Goal: Find specific page/section: Find specific page/section

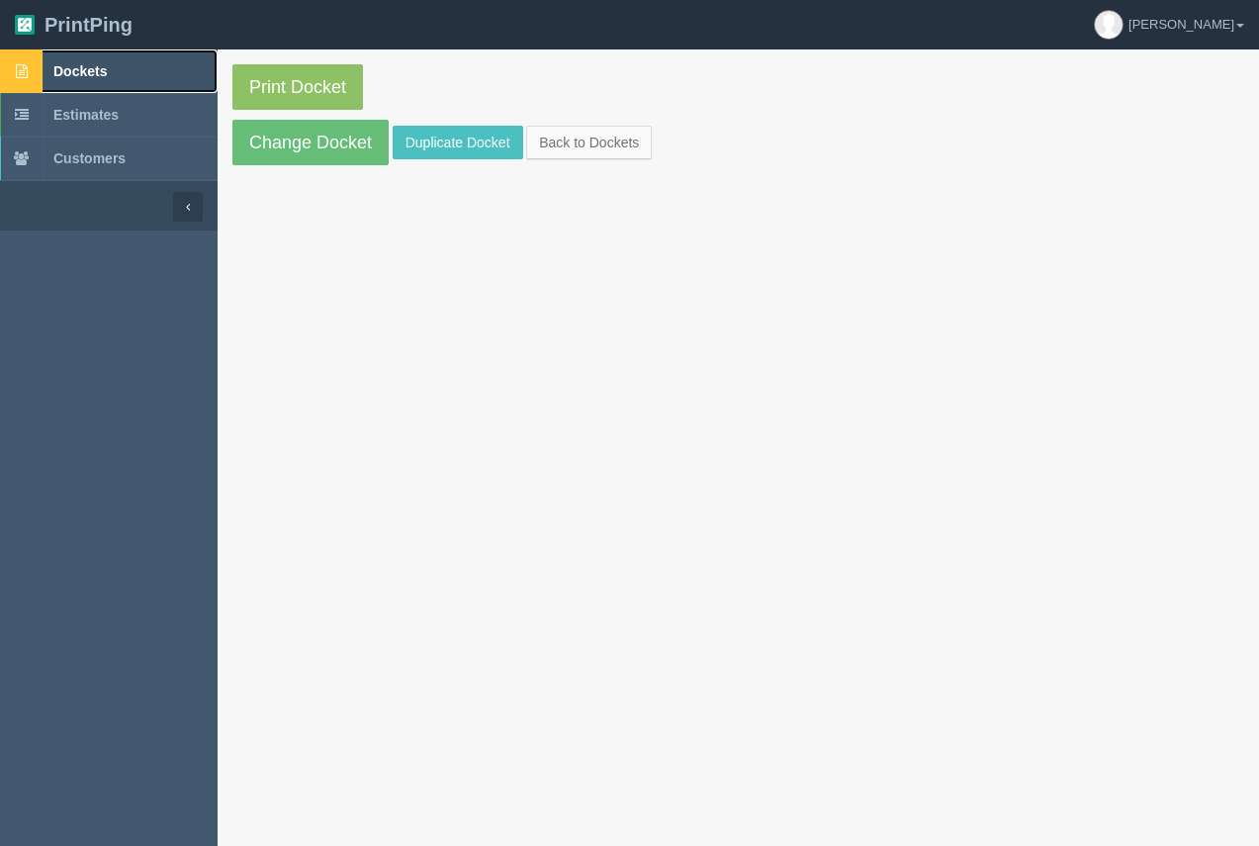
click at [90, 67] on span "Dockets" at bounding box center [79, 71] width 53 height 16
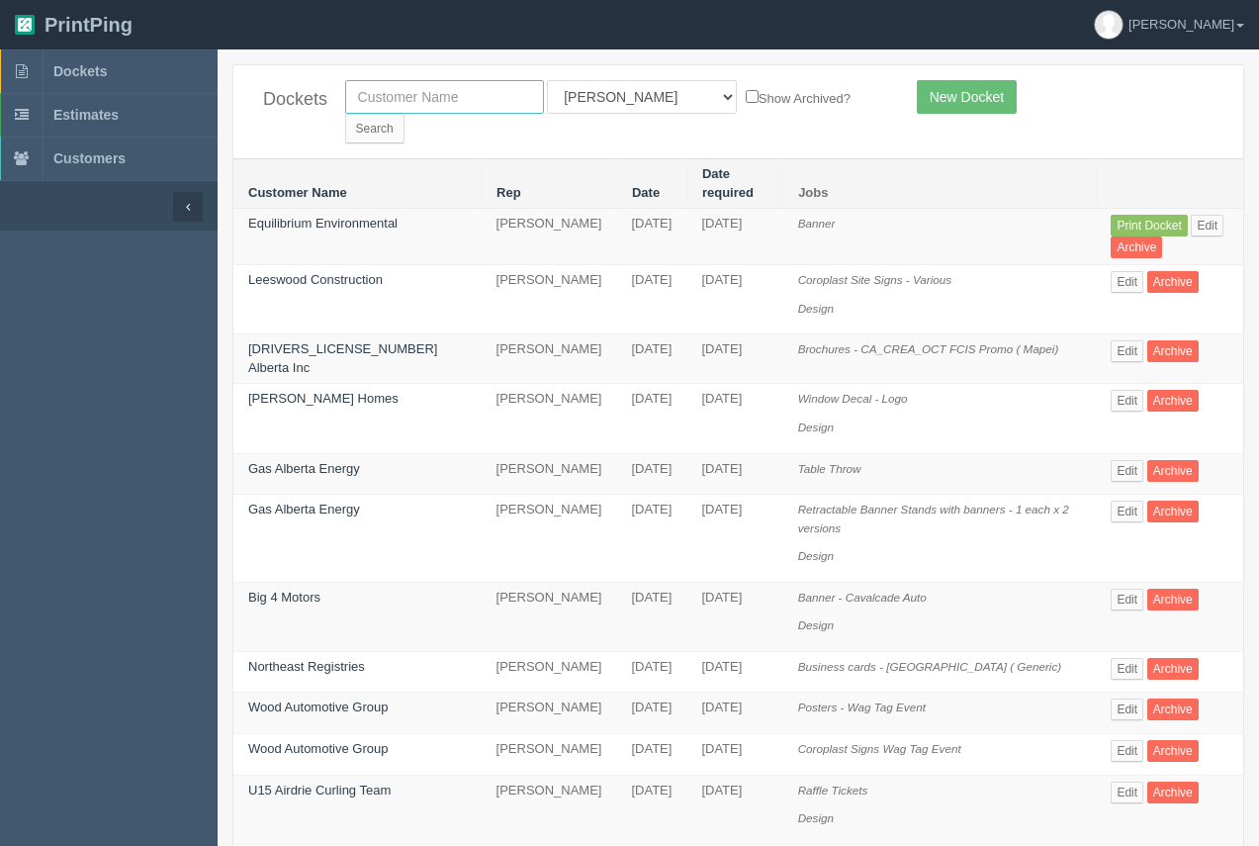
click at [430, 99] on input "text" at bounding box center [444, 97] width 199 height 34
type input "united roofing"
click at [405, 114] on input "Search" at bounding box center [374, 129] width 59 height 30
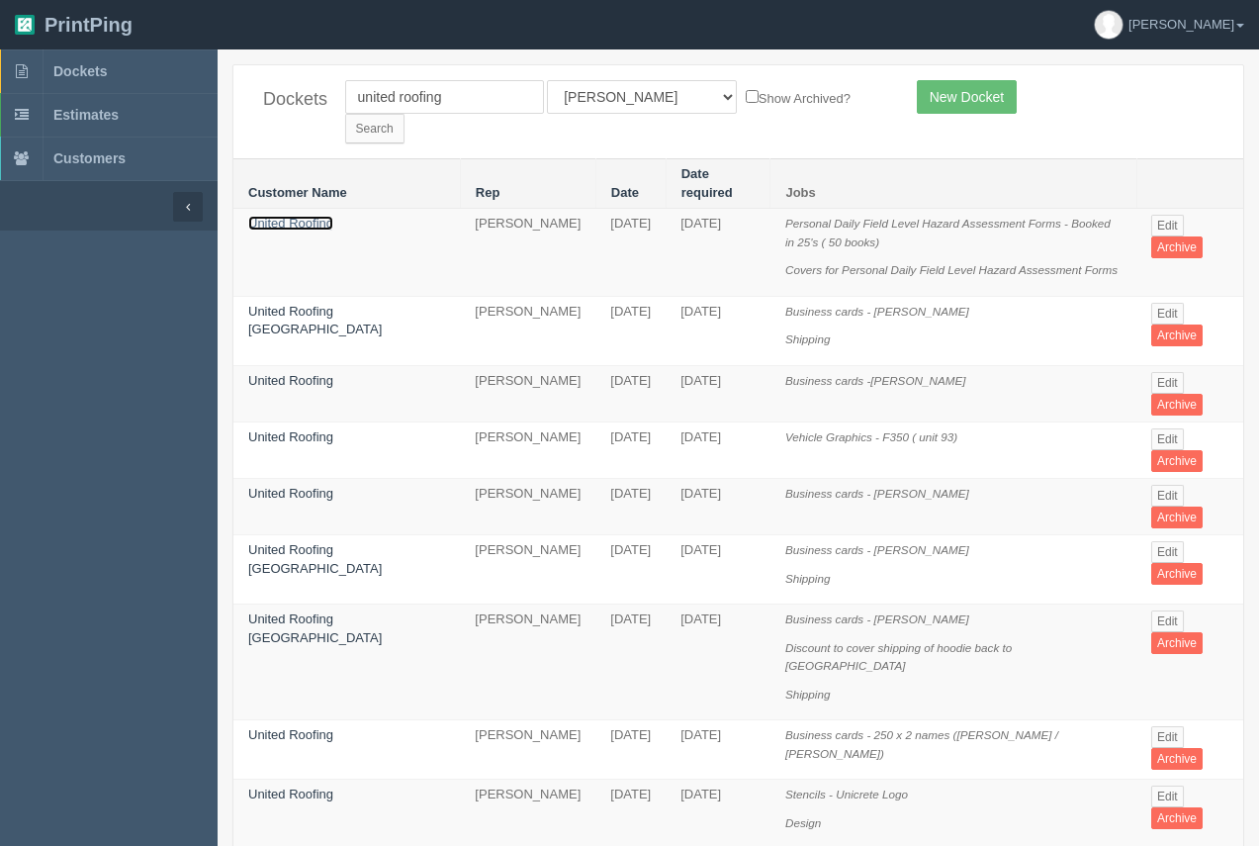
click at [320, 216] on link "United Roofing" at bounding box center [290, 223] width 85 height 15
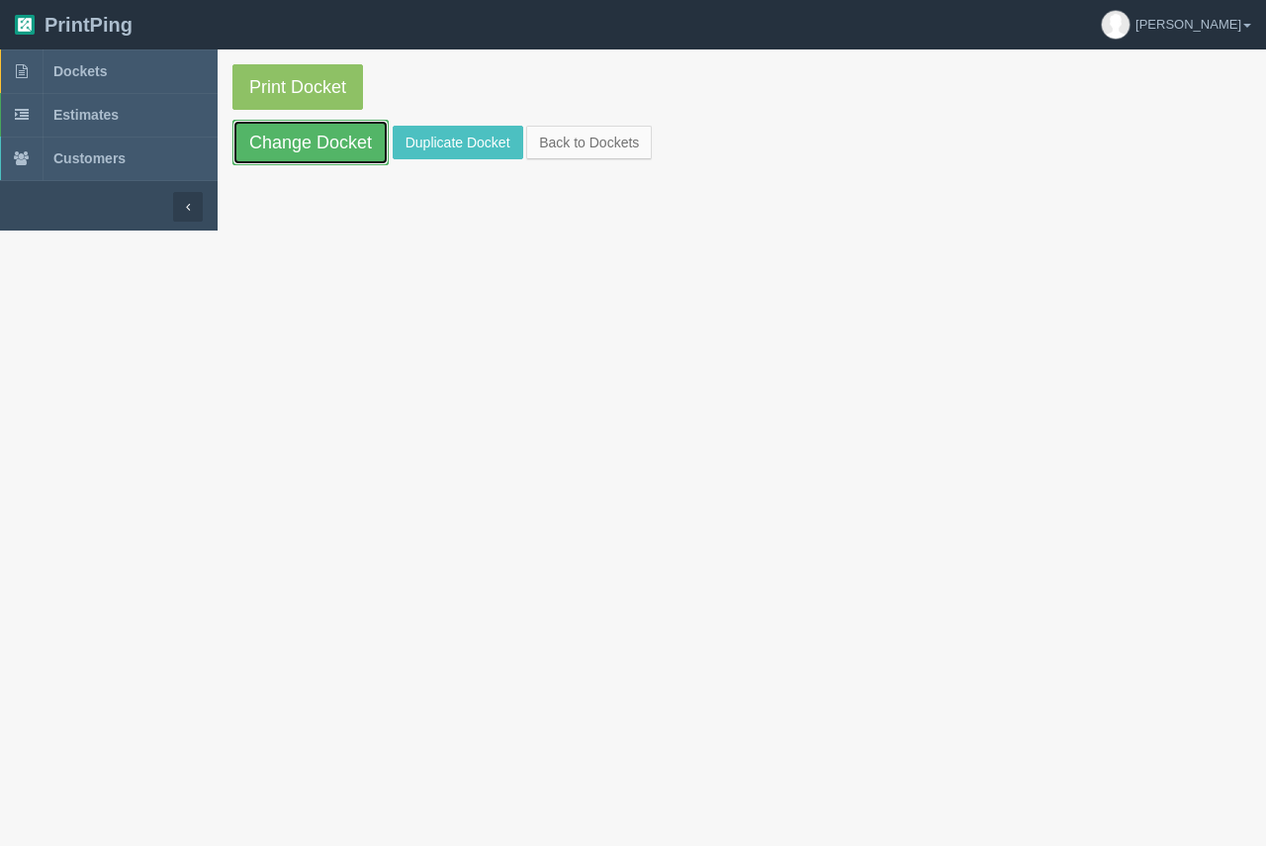
click at [324, 149] on link "Change Docket" at bounding box center [310, 142] width 156 height 45
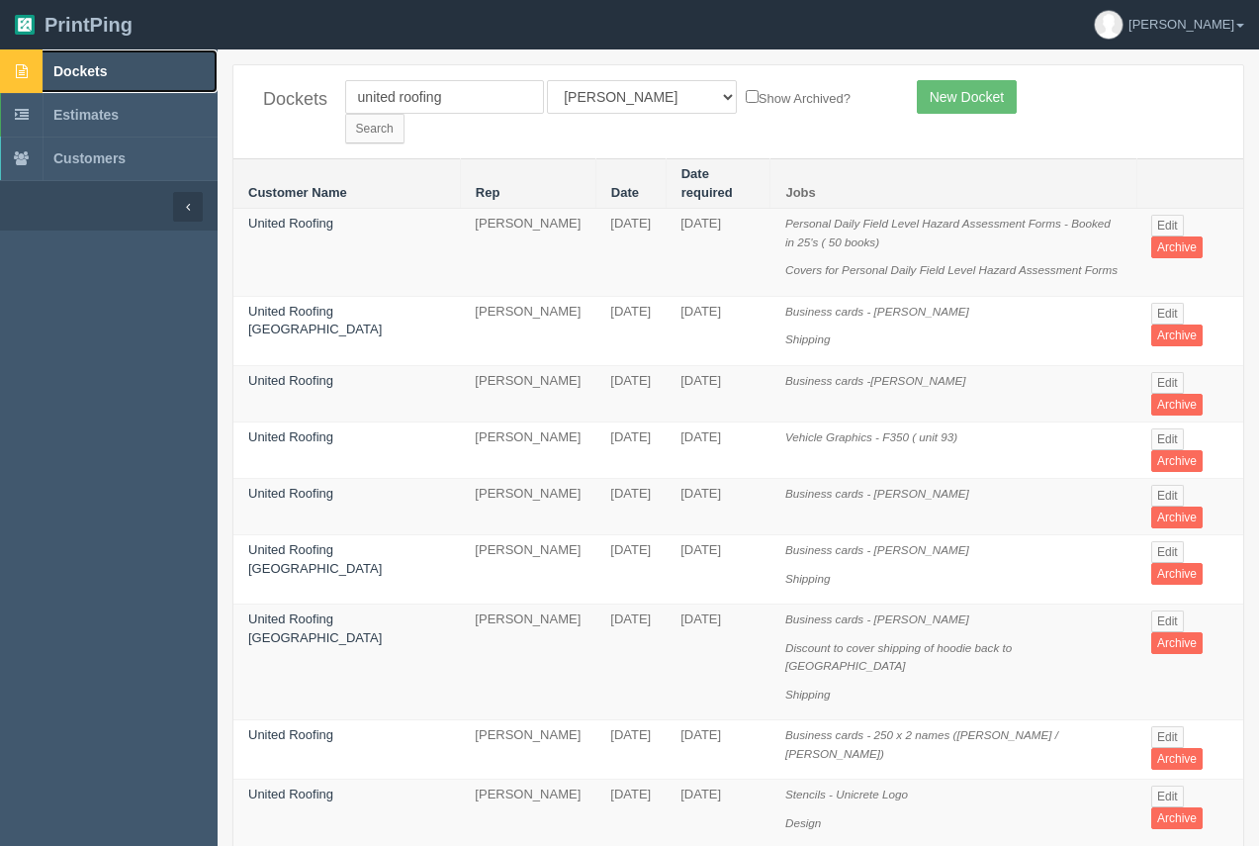
click at [81, 77] on span "Dockets" at bounding box center [79, 71] width 53 height 16
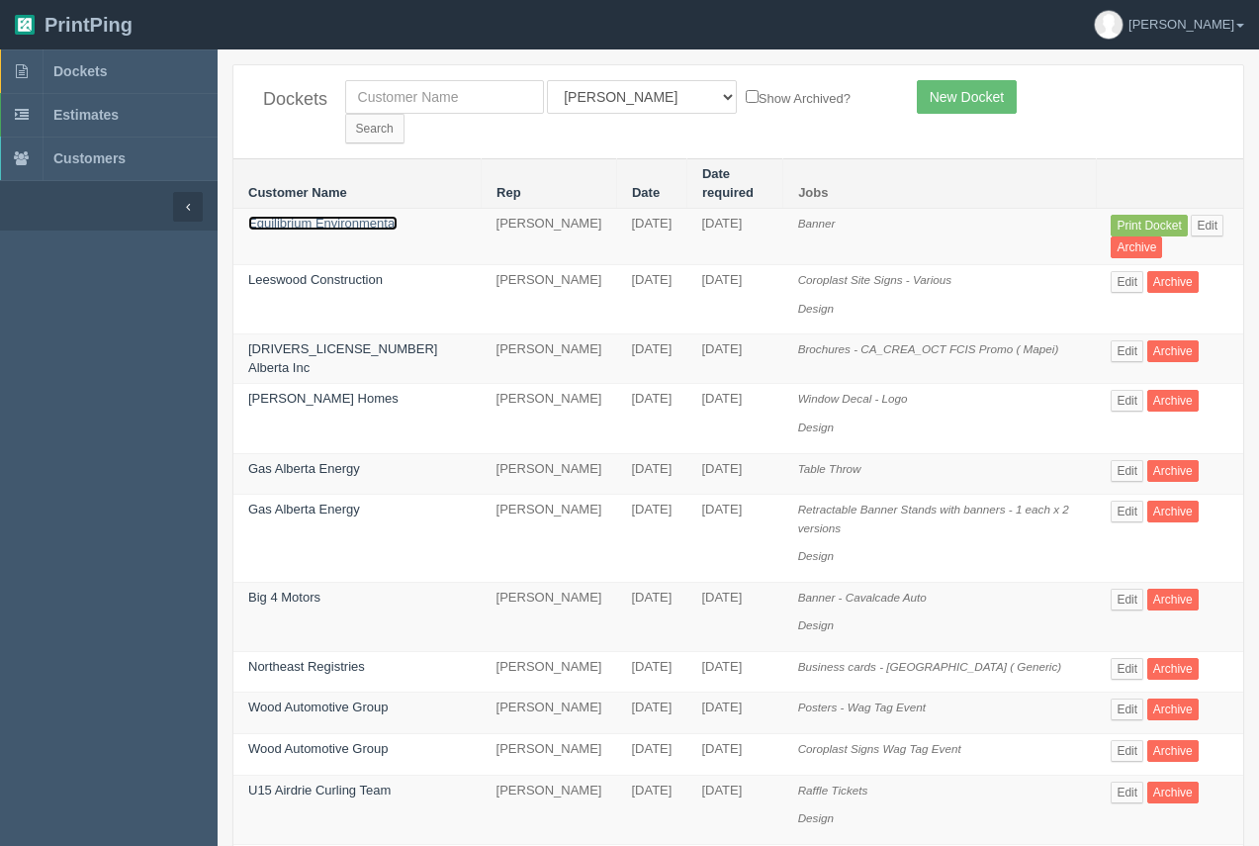
click at [310, 216] on link "Equilibrium Environmental" at bounding box center [322, 223] width 149 height 15
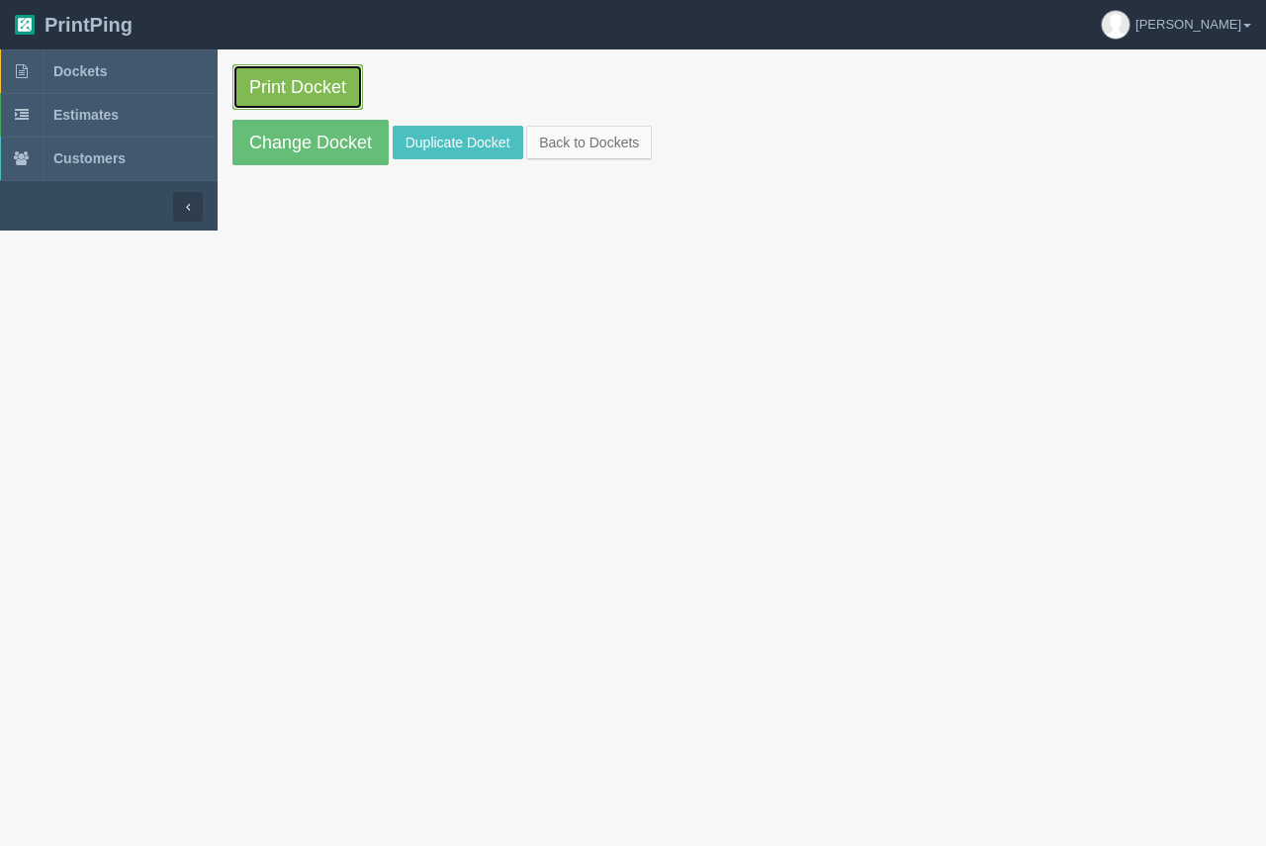
click at [310, 82] on link "Print Docket" at bounding box center [297, 86] width 131 height 45
